Goal: Task Accomplishment & Management: Complete application form

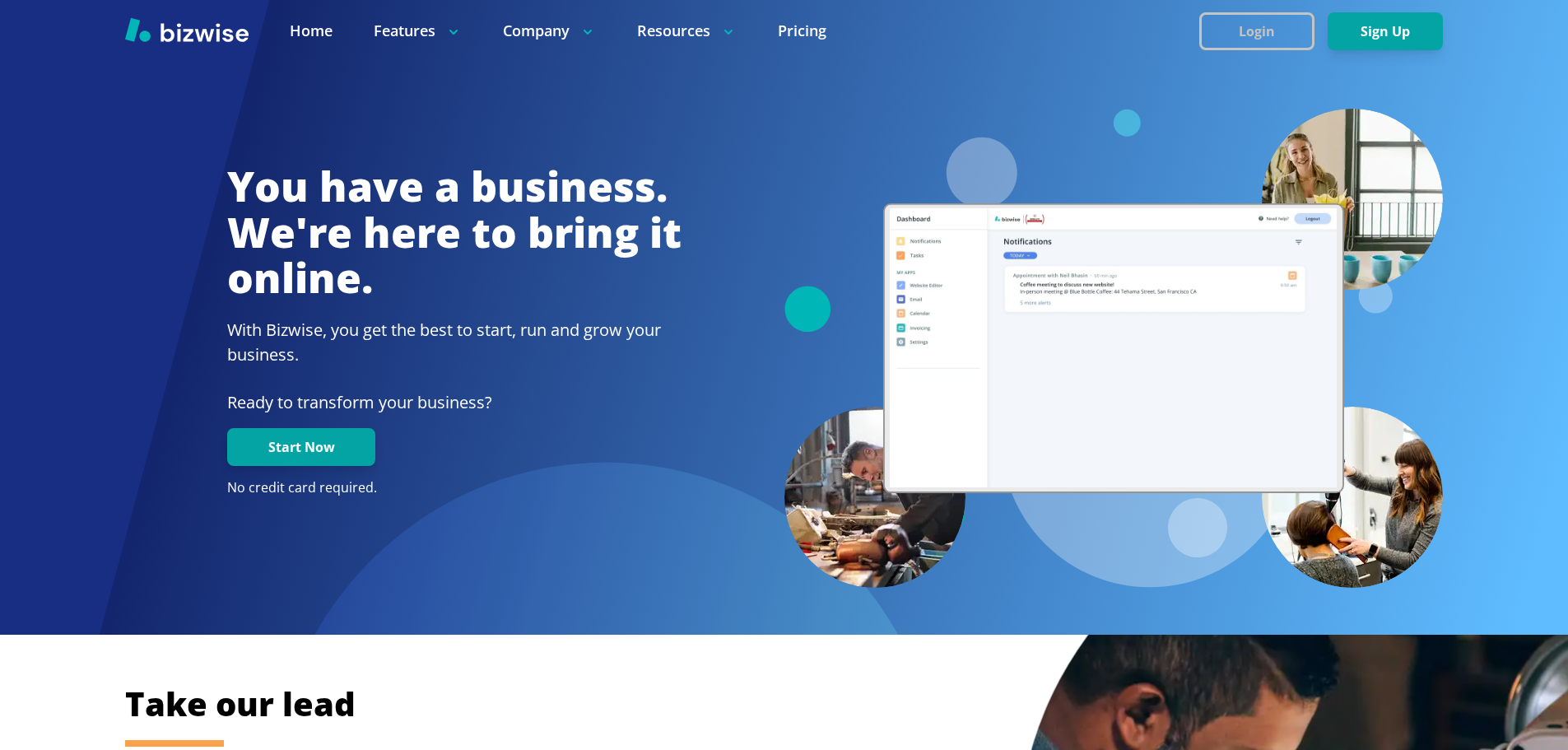
click at [1242, 33] on button "Login" at bounding box center [1257, 31] width 116 height 38
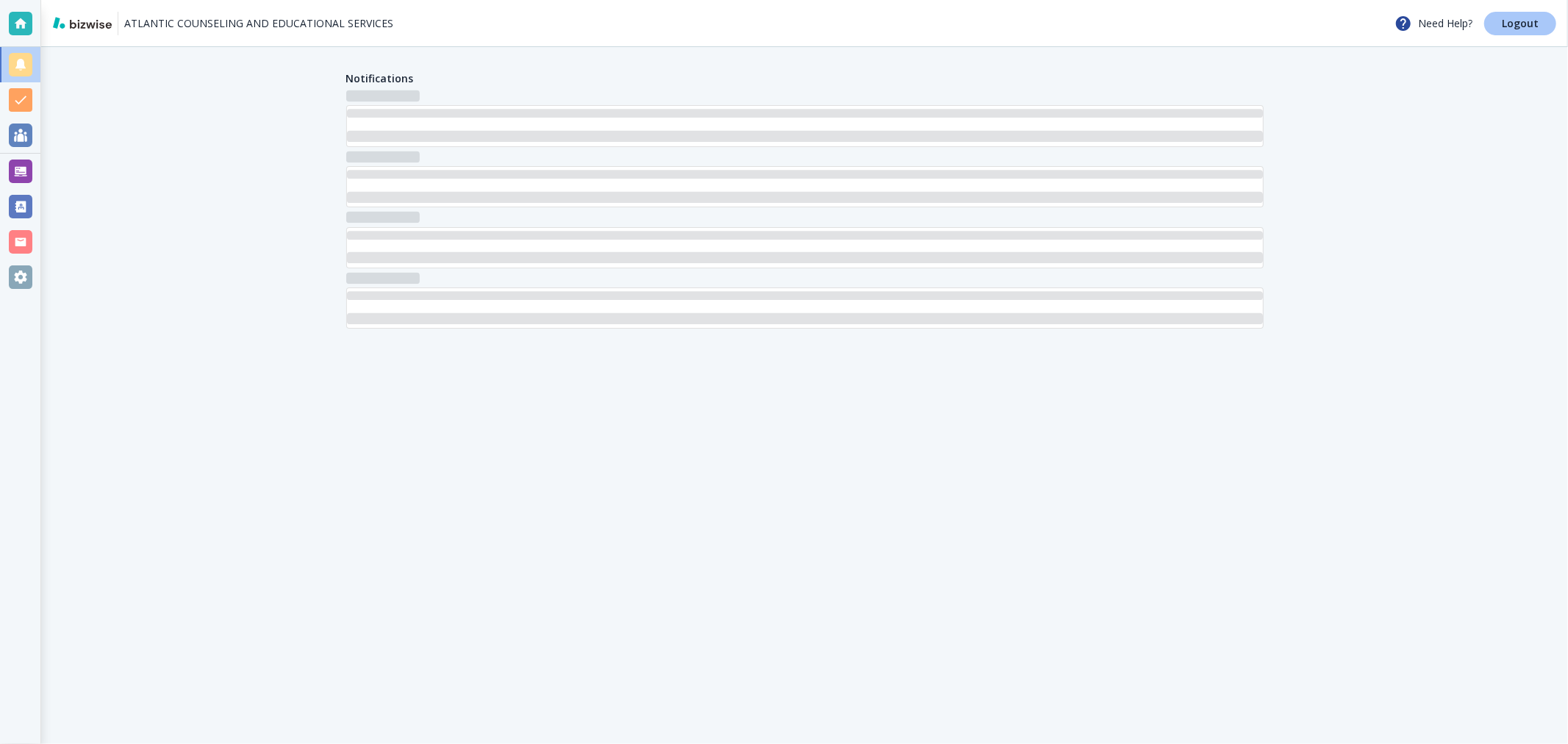
click at [1517, 27] on p "Logout" at bounding box center [1520, 24] width 37 height 10
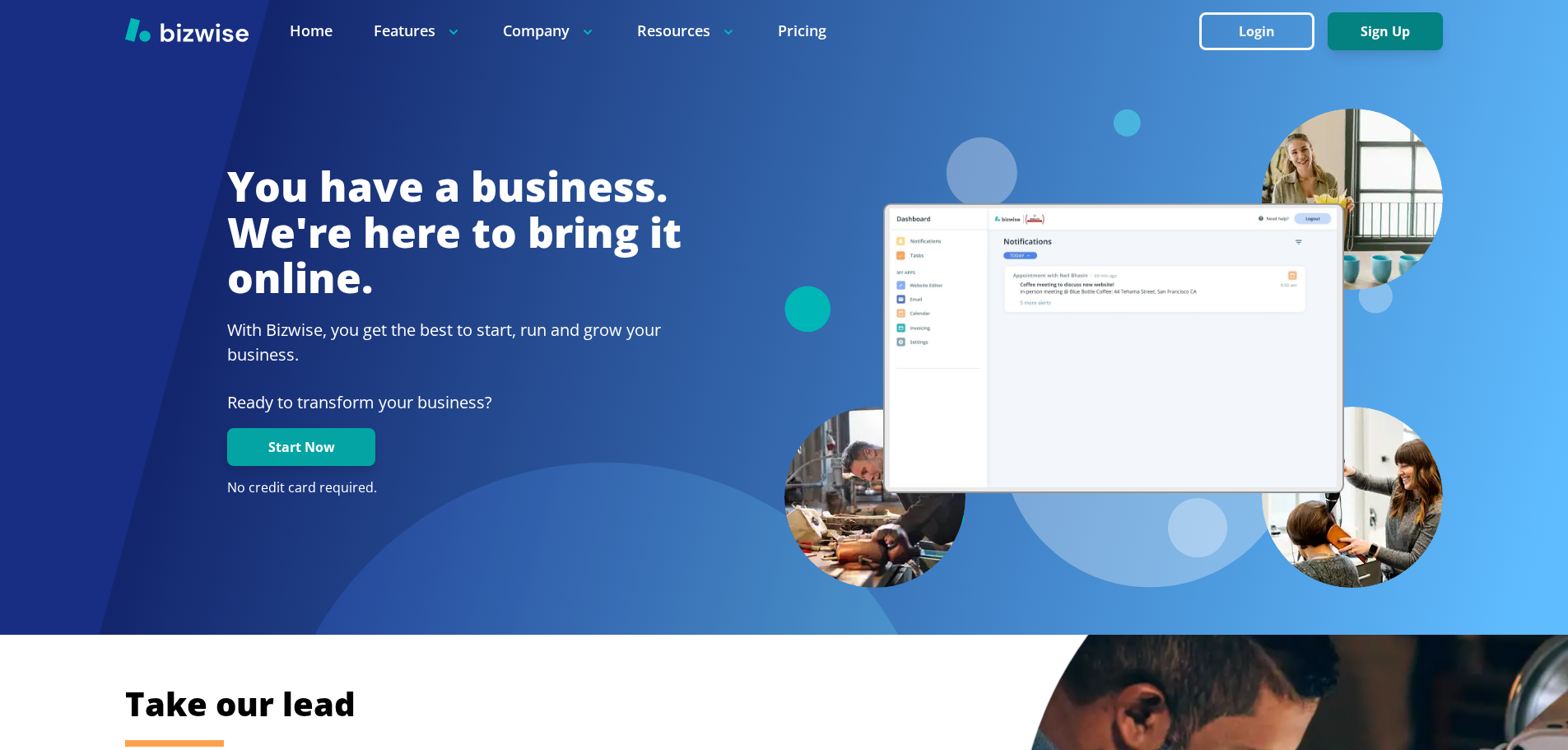
click at [1396, 22] on button "Sign Up" at bounding box center [1386, 31] width 116 height 38
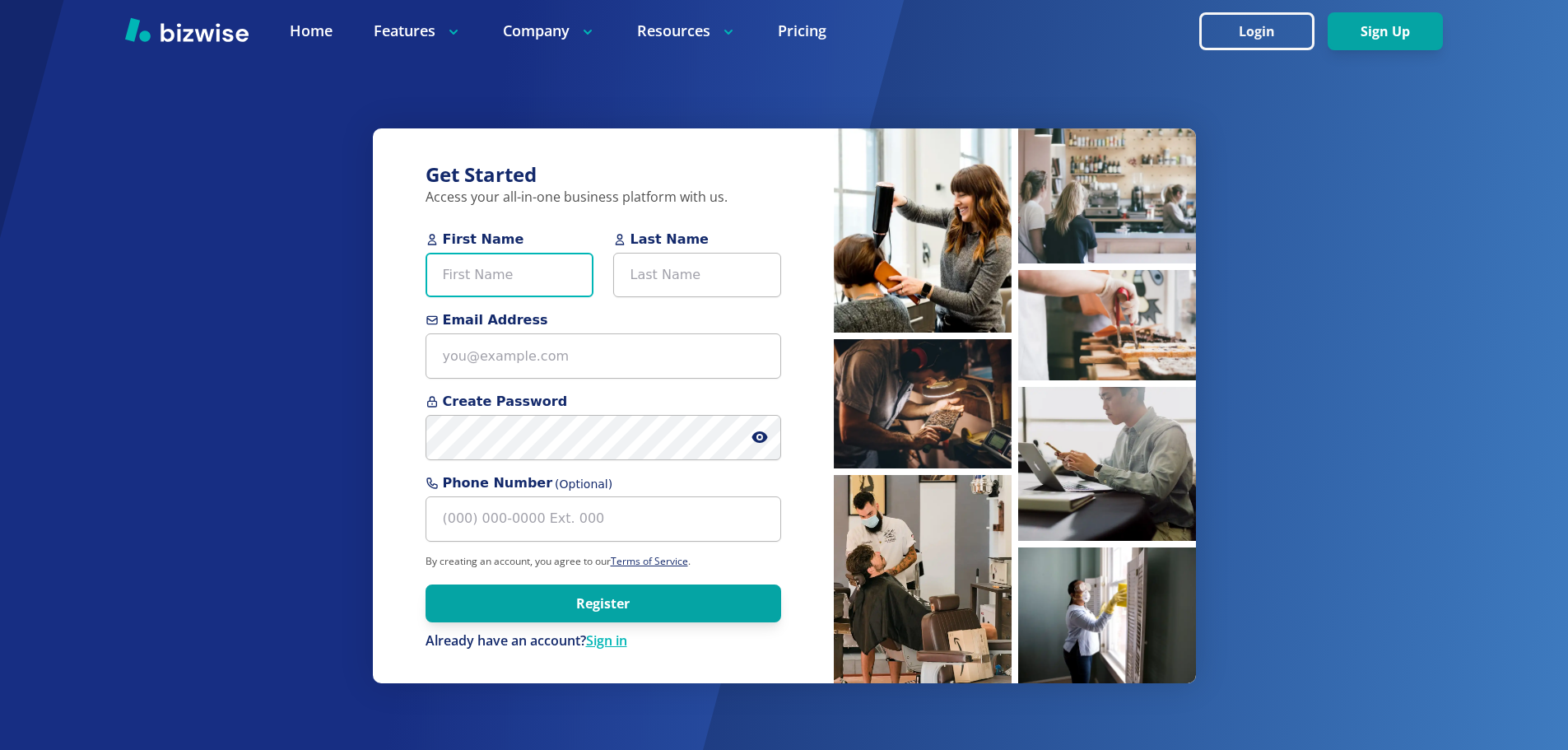
click at [494, 267] on input "First Name" at bounding box center [509, 275] width 168 height 45
paste input "Gary Rutherford"
click at [520, 279] on input "Gary Rutherford" at bounding box center [509, 275] width 168 height 45
type input "Gary"
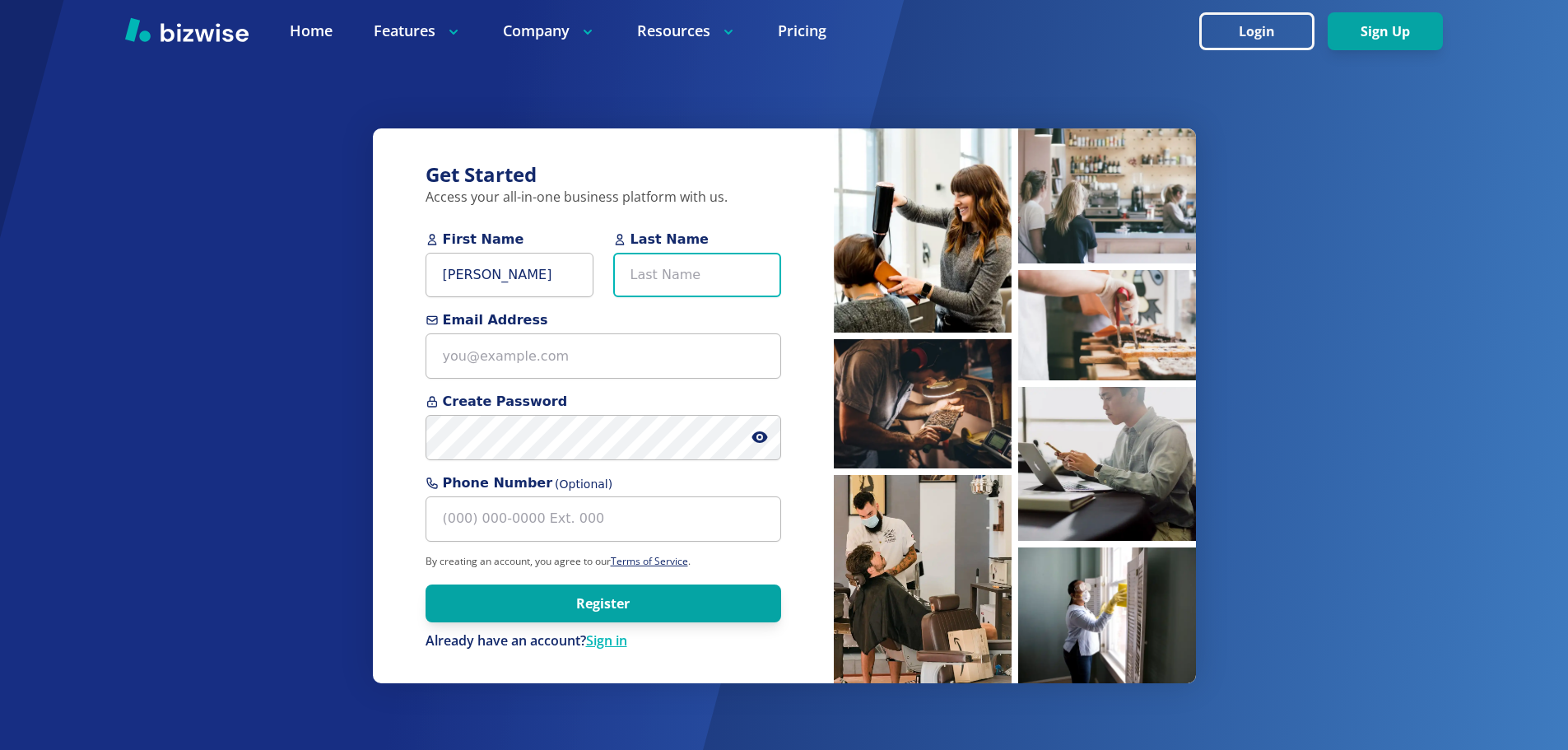
click at [677, 279] on input "Last Name" at bounding box center [697, 275] width 168 height 45
paste input "Rutherford"
type input "Rutherford"
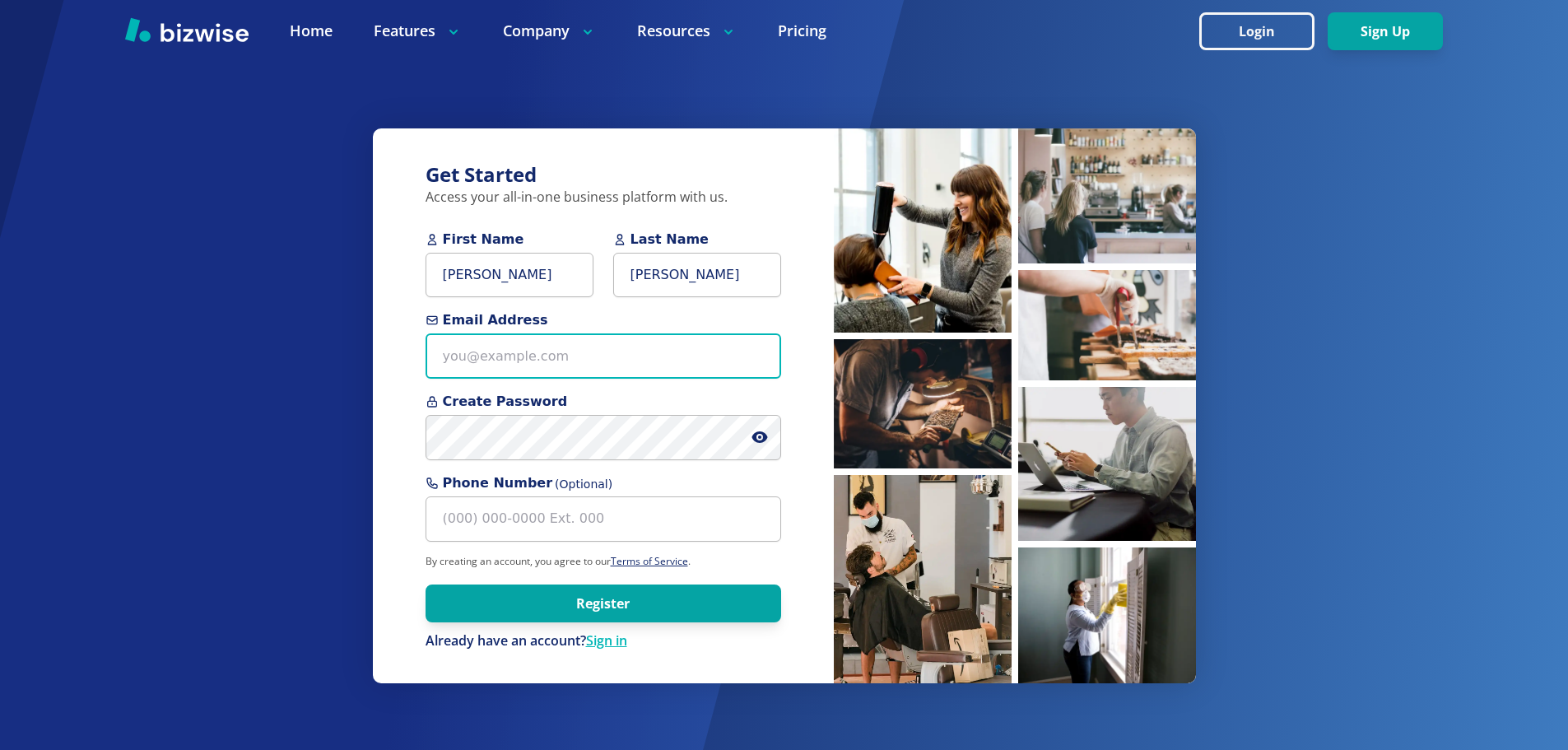
click at [565, 354] on input "Email Address" at bounding box center [603, 356] width 356 height 45
paste input "sparks@familyinsurancestore.com"
click at [479, 356] on input "sparks@familyinsurancestore.com" at bounding box center [603, 356] width 356 height 45
type input "sparks+1@familyinsurancestore.com"
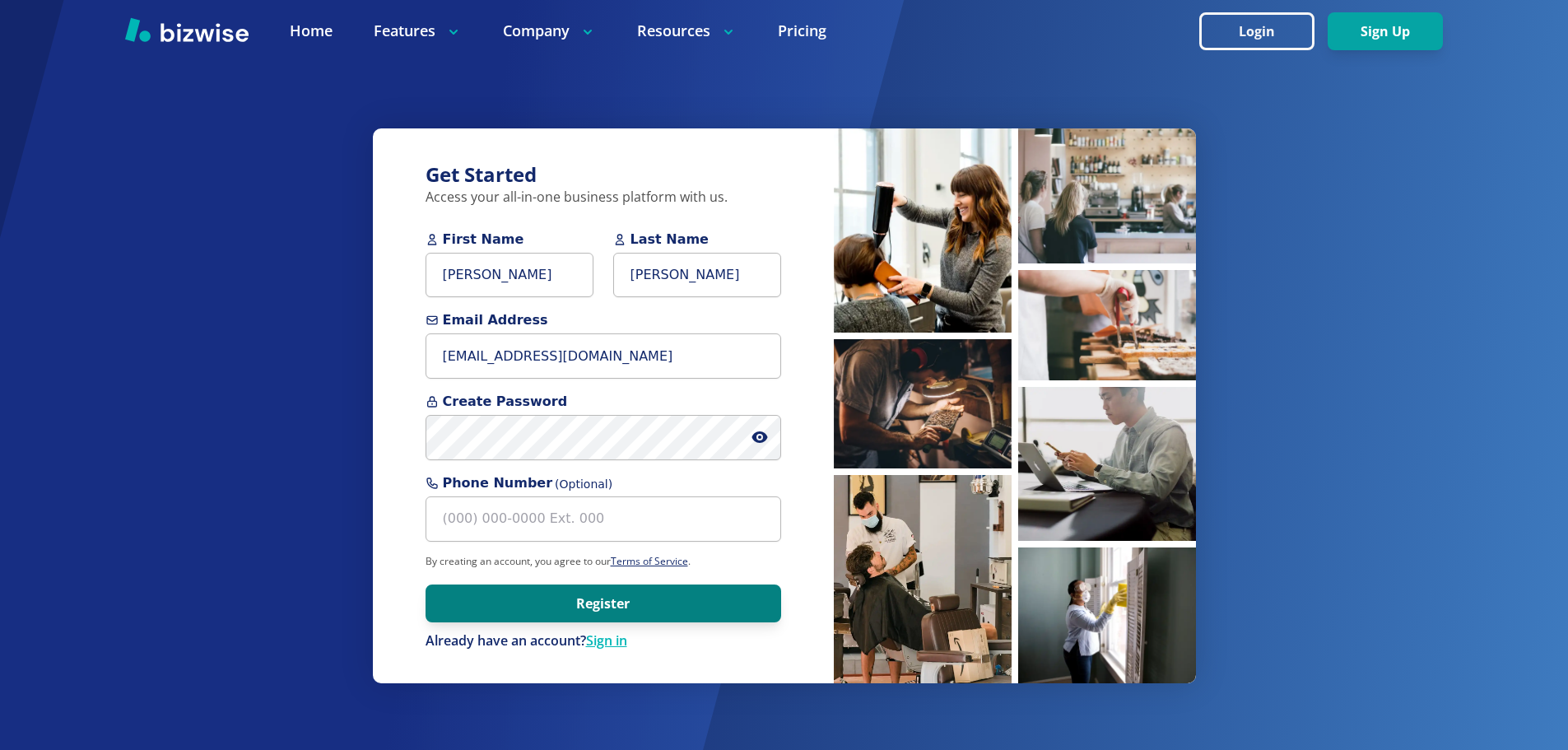
click at [531, 585] on button "Register" at bounding box center [603, 604] width 356 height 38
